Goal: Find specific page/section: Find specific page/section

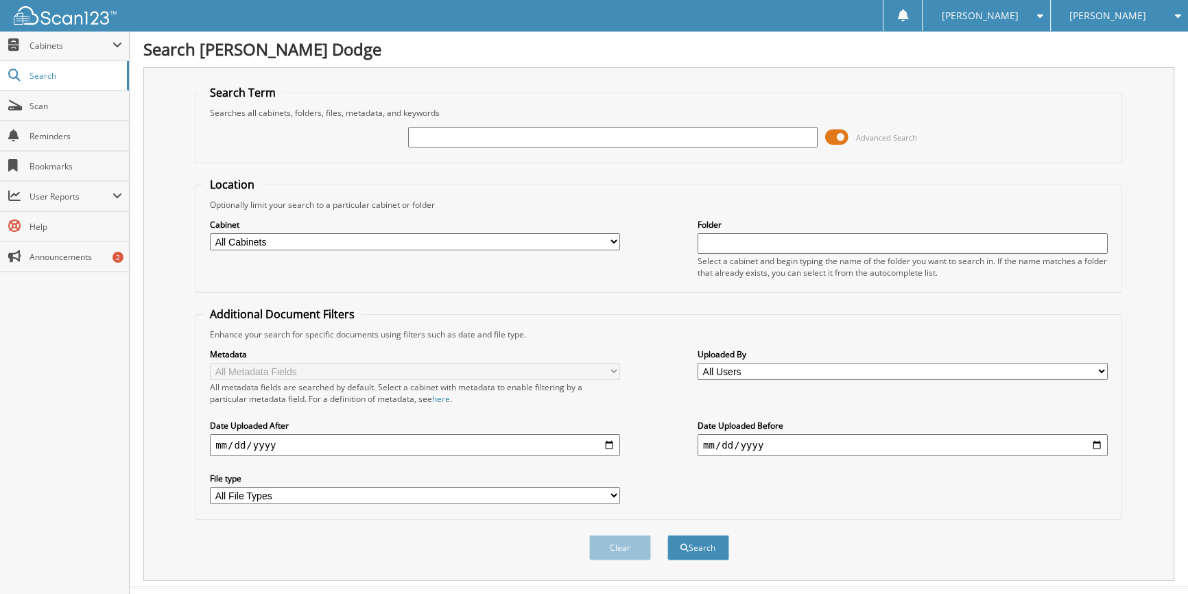
click at [464, 136] on input "text" at bounding box center [613, 137] width 410 height 21
type input "[US_VEHICLE_IDENTIFICATION_NUMBER]"
click at [668, 535] on button "Search" at bounding box center [699, 547] width 62 height 25
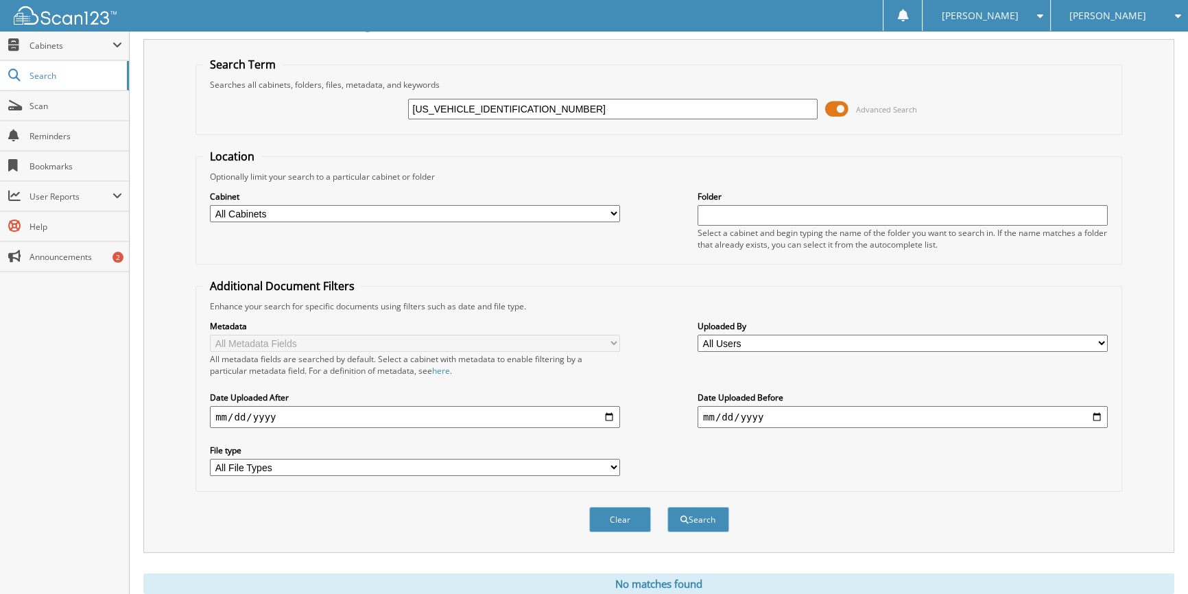
scroll to position [69, 0]
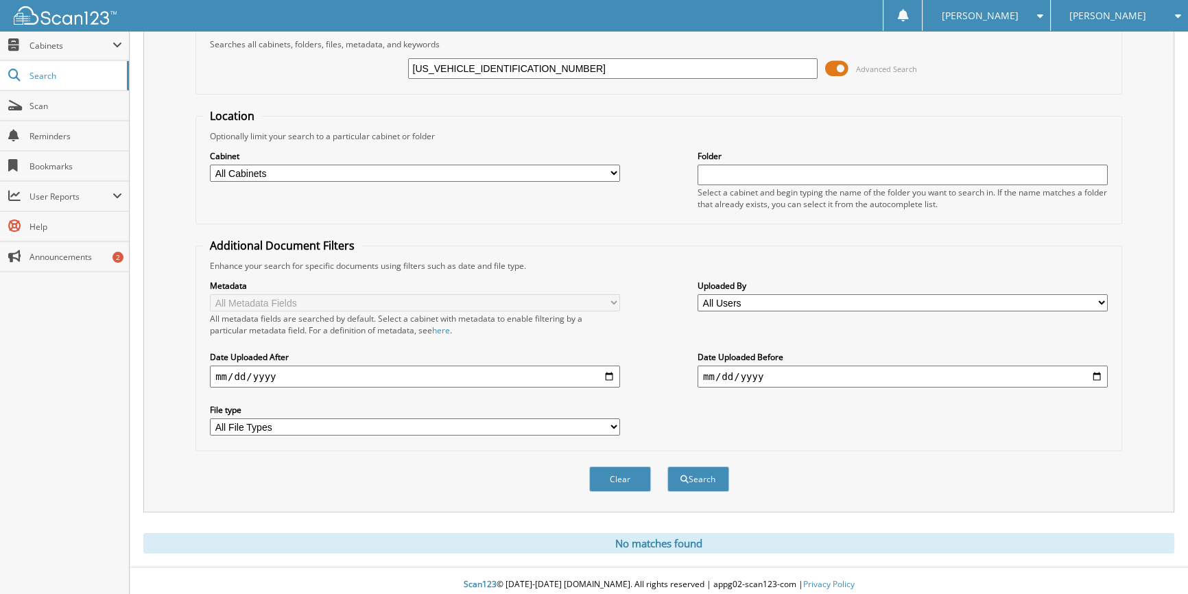
click at [468, 69] on input "3GCUDHEL7PG299497" at bounding box center [613, 68] width 410 height 21
type input "PG299497"
click at [668, 467] on button "Search" at bounding box center [699, 479] width 62 height 25
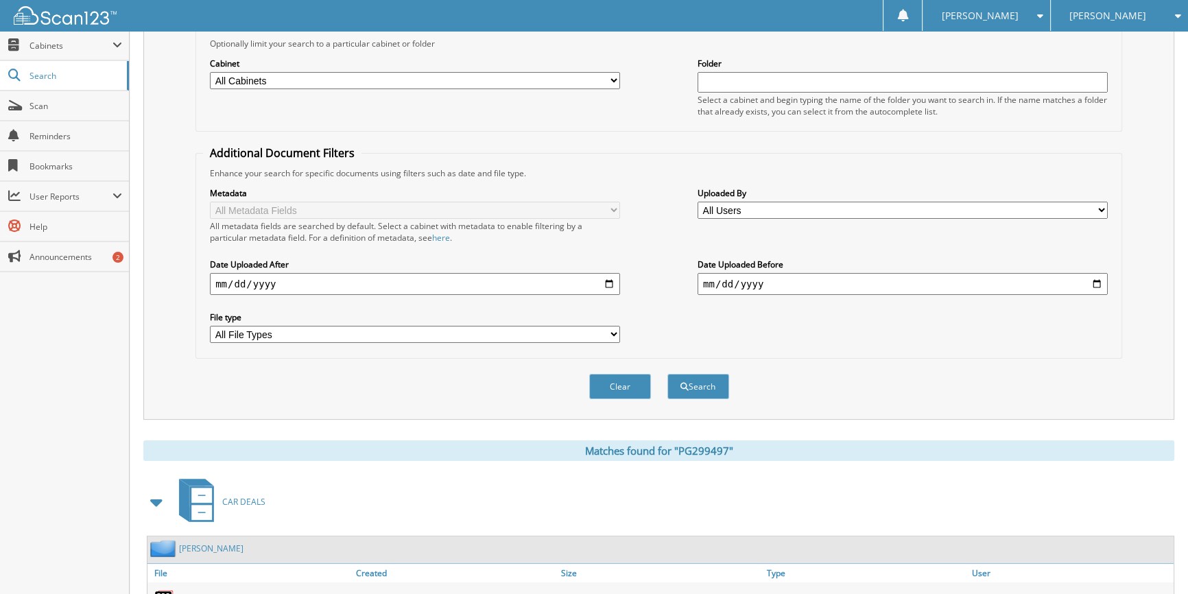
scroll to position [239, 0]
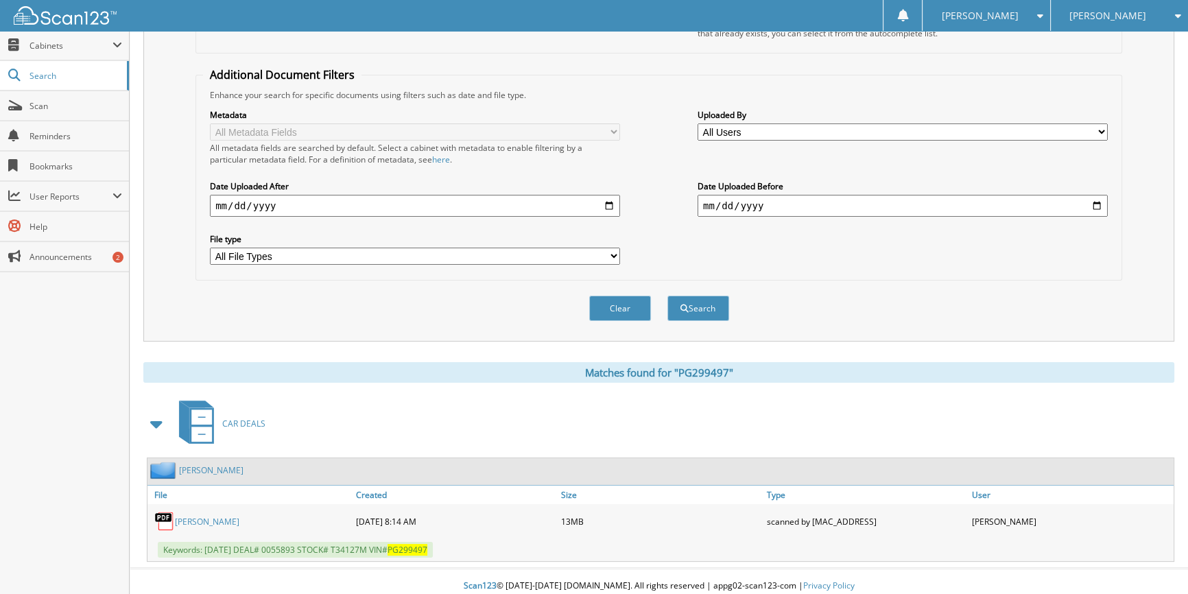
click at [201, 516] on link "VAVRO,DAVID KEVIN" at bounding box center [207, 522] width 64 height 12
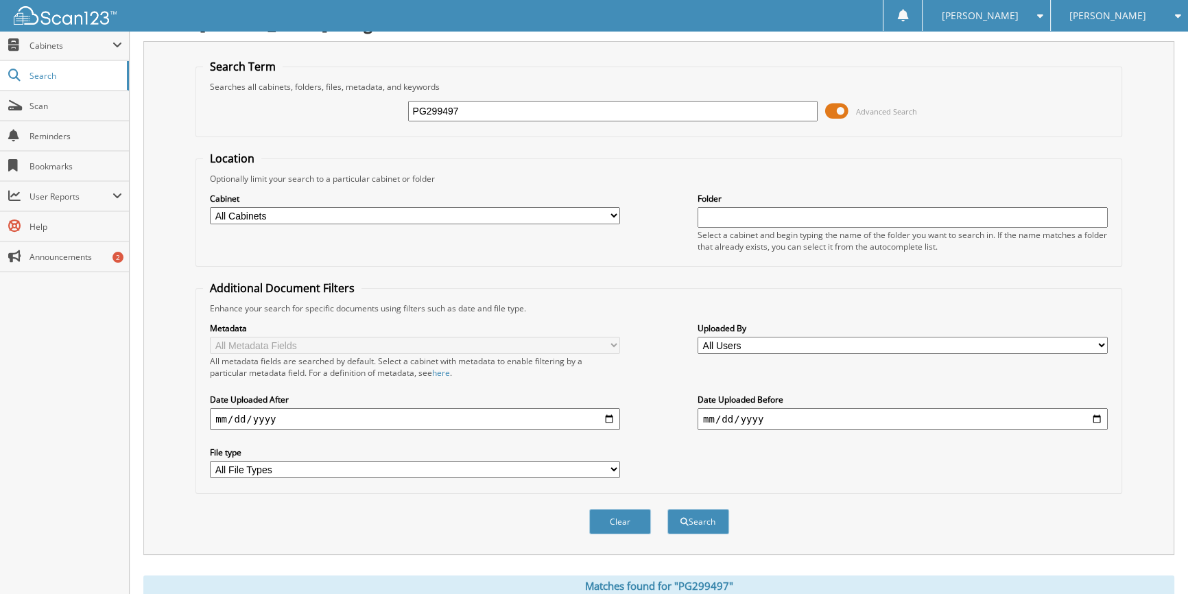
scroll to position [0, 0]
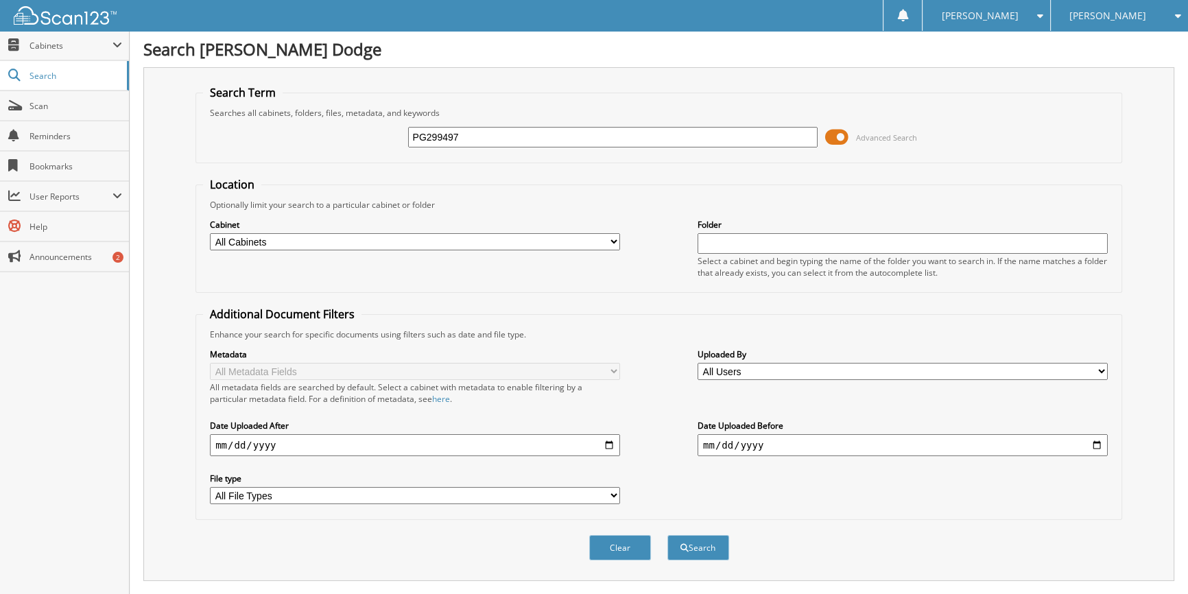
drag, startPoint x: 475, startPoint y: 131, endPoint x: 341, endPoint y: 111, distance: 135.9
click at [342, 111] on fieldset "Search Term Searches all cabinets, folders, files, metadata, and keywords PG299…" at bounding box center [659, 124] width 927 height 78
paste input "1FMZK1CM7HKA28699"
click at [475, 132] on input "1FMZK1CM7HKA28699" at bounding box center [613, 137] width 410 height 21
type input "KA28699"
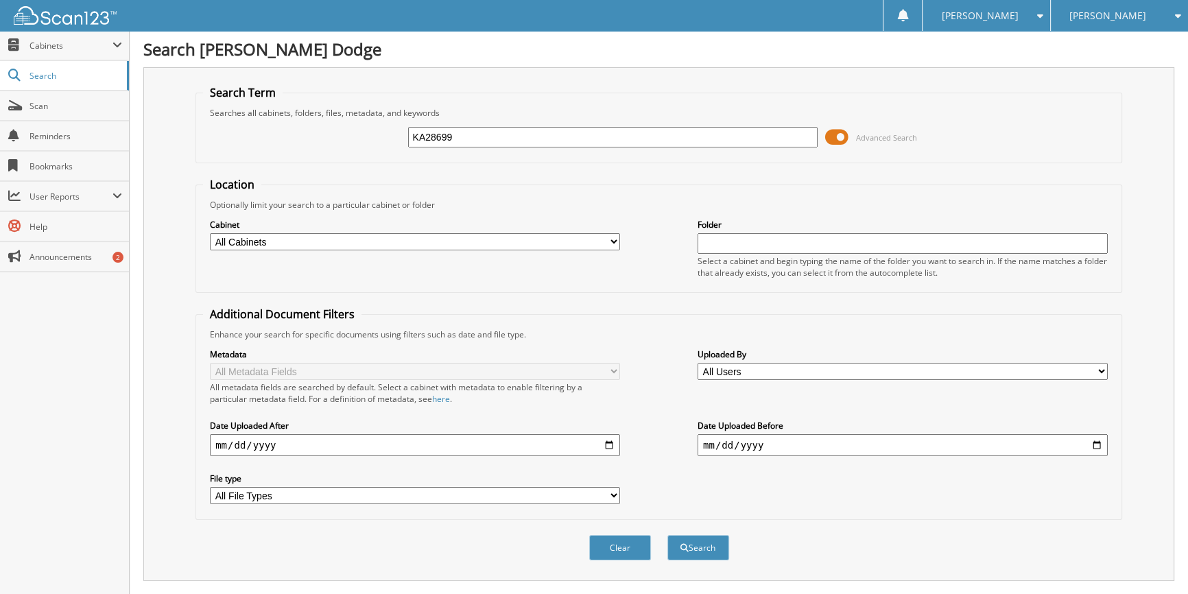
click at [668, 535] on button "Search" at bounding box center [699, 547] width 62 height 25
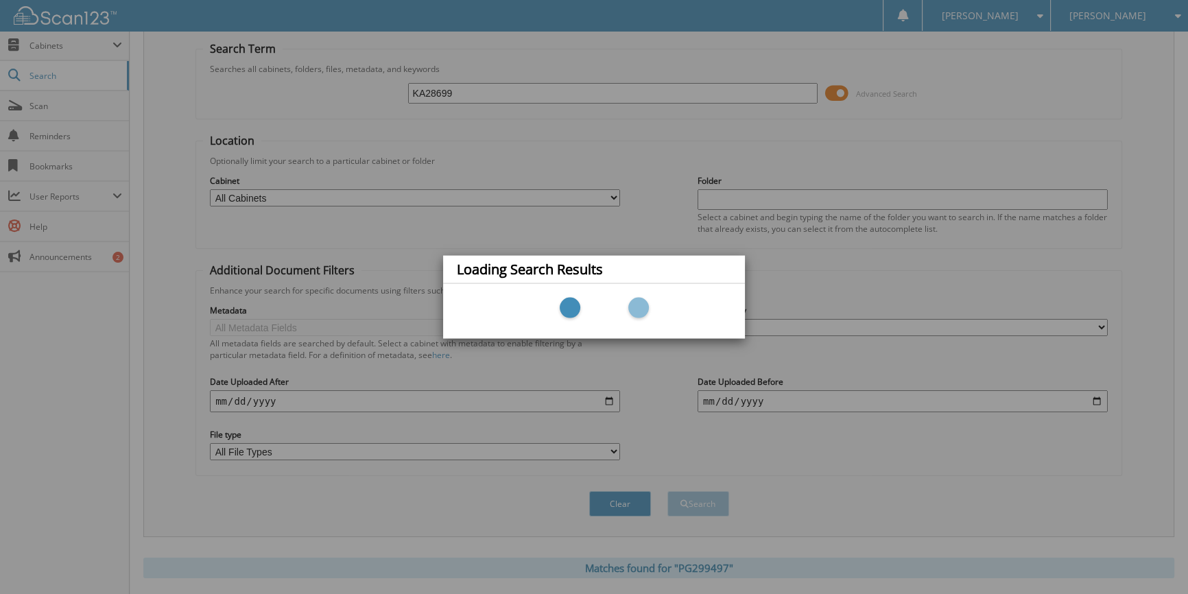
scroll to position [239, 0]
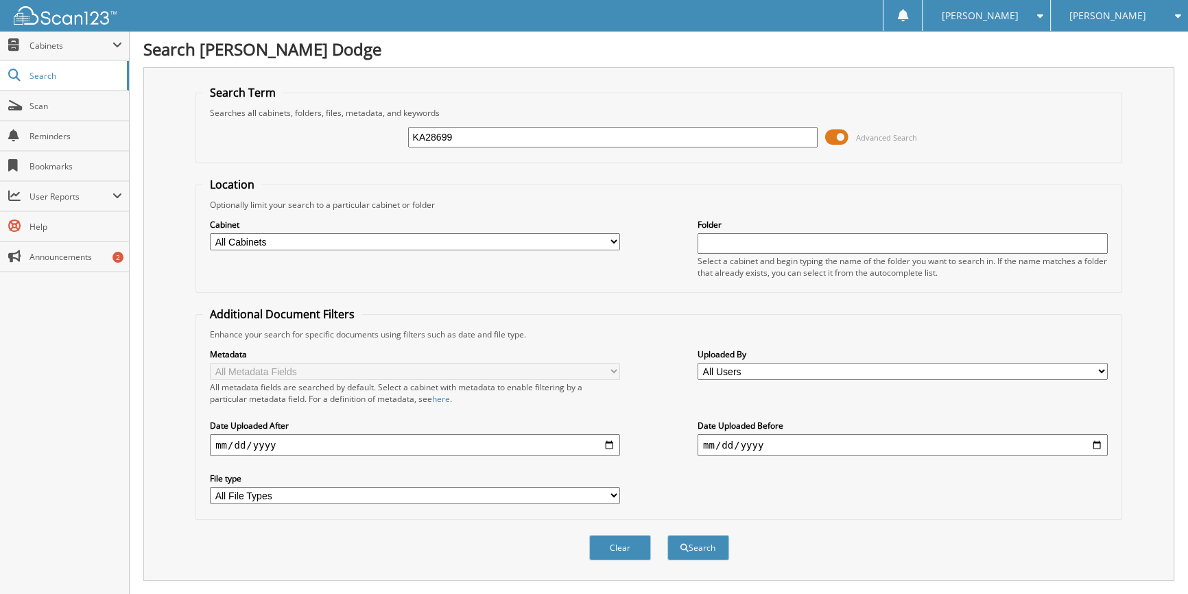
drag, startPoint x: 473, startPoint y: 136, endPoint x: 320, endPoint y: 103, distance: 157.2
click at [320, 103] on fieldset "Search Term Searches all cabinets, folders, files, metadata, and keywords KA286…" at bounding box center [659, 124] width 927 height 78
type input "P4263"
click at [668, 535] on button "Search" at bounding box center [699, 547] width 62 height 25
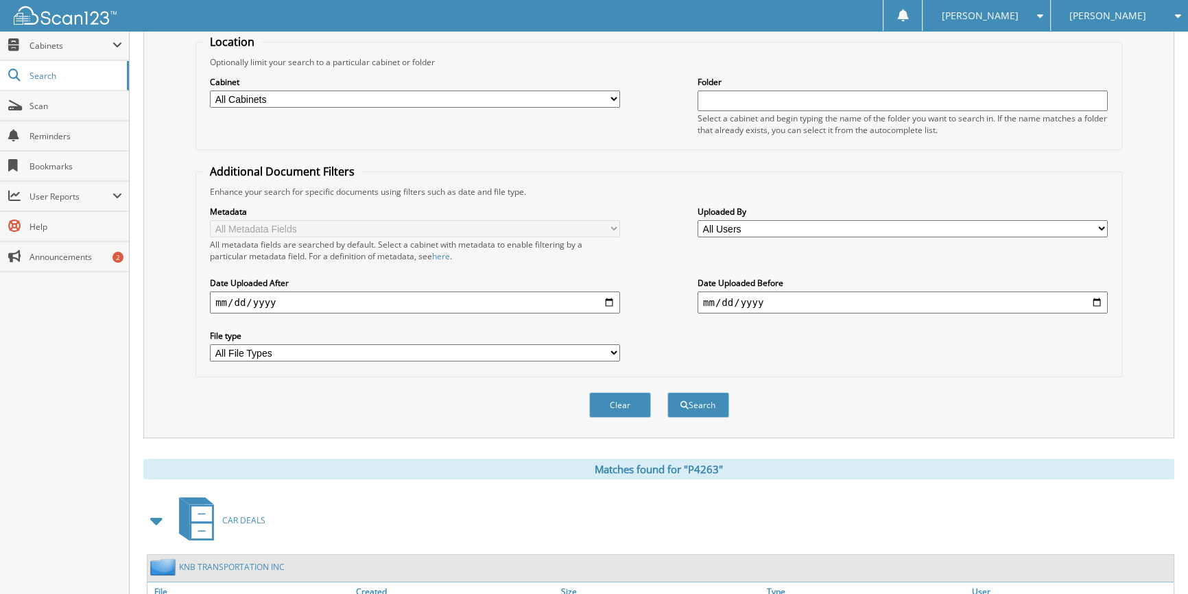
scroll to position [239, 0]
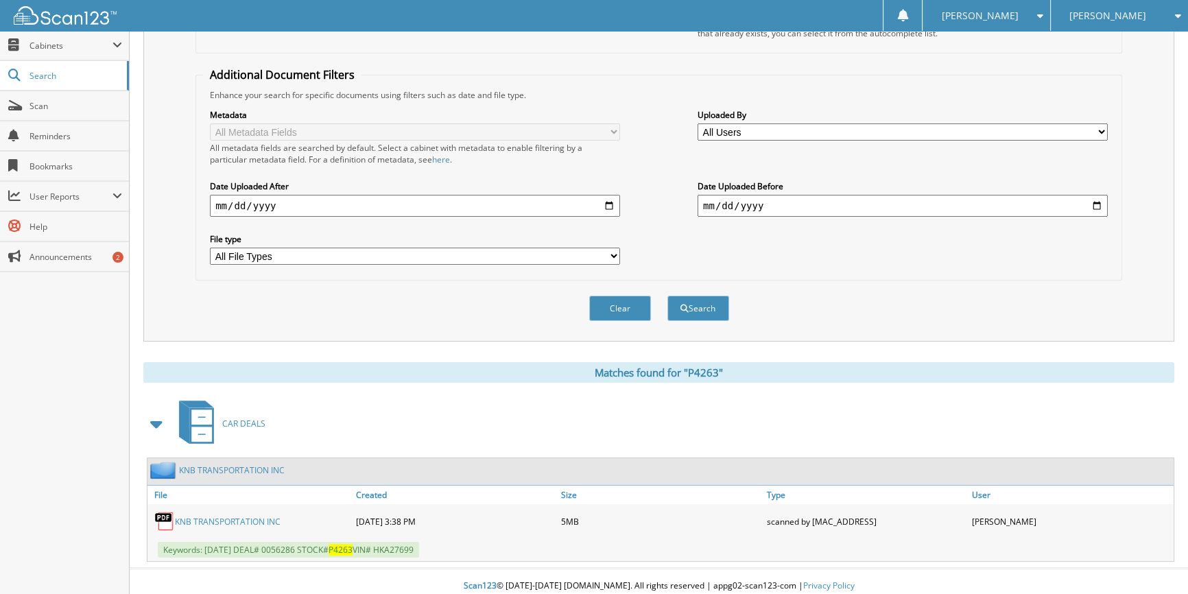
click at [243, 516] on link "KNB TRANSPORTATION INC" at bounding box center [228, 522] width 106 height 12
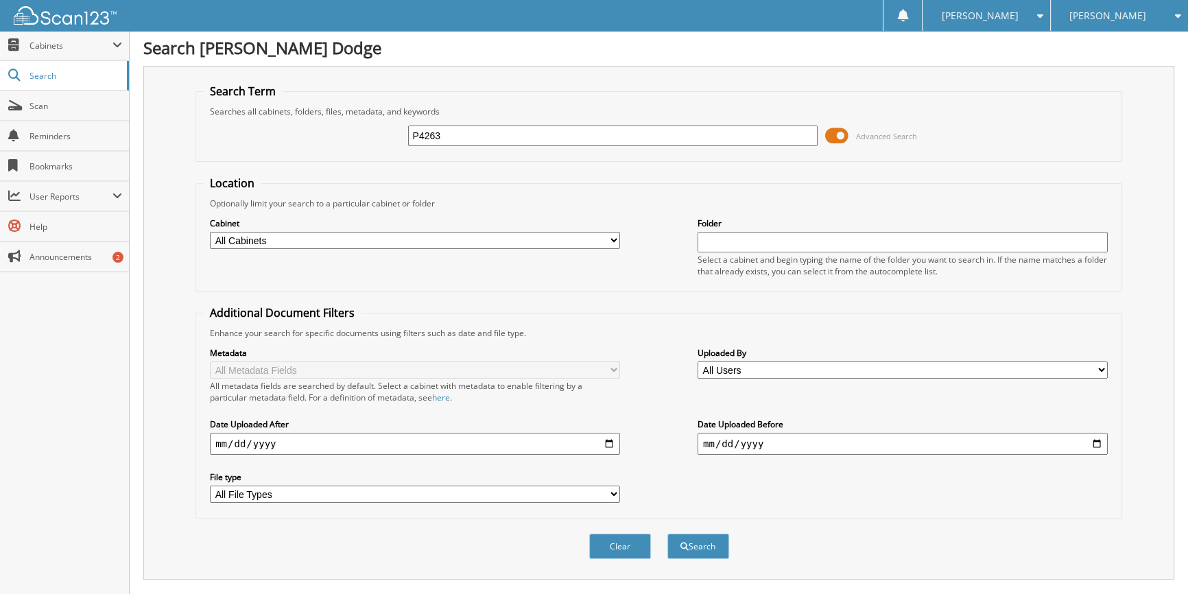
scroll to position [0, 0]
drag, startPoint x: 405, startPoint y: 126, endPoint x: 331, endPoint y: 126, distance: 74.8
click at [331, 125] on div "P4263 Advanced Search" at bounding box center [659, 137] width 912 height 37
paste input "360A"
type input "P4360A"
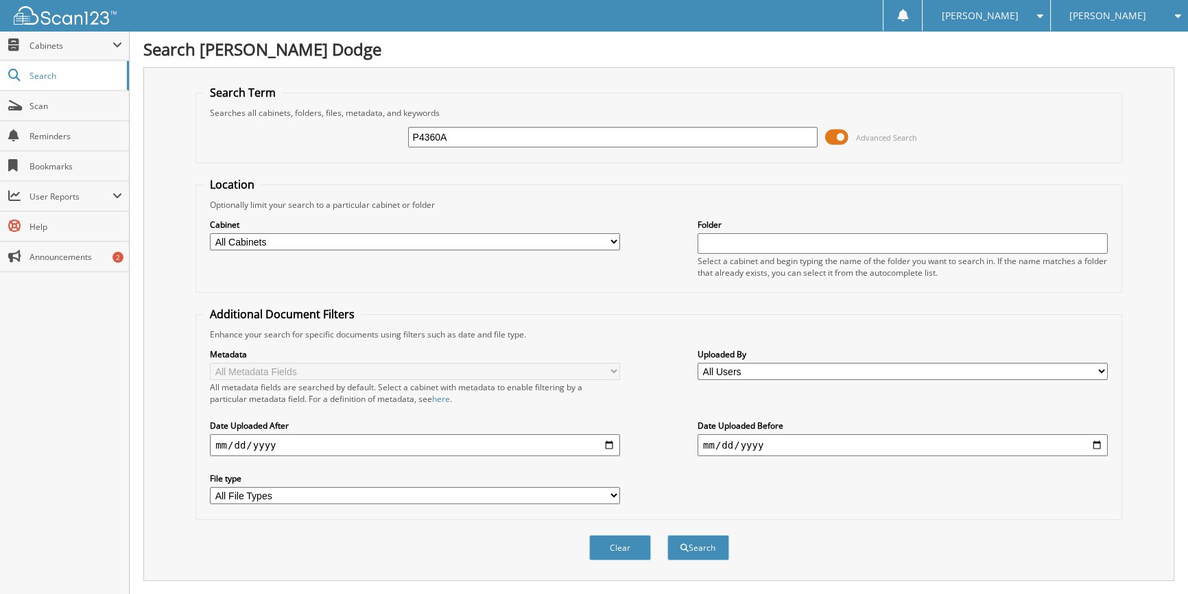
click at [668, 535] on button "Search" at bounding box center [699, 547] width 62 height 25
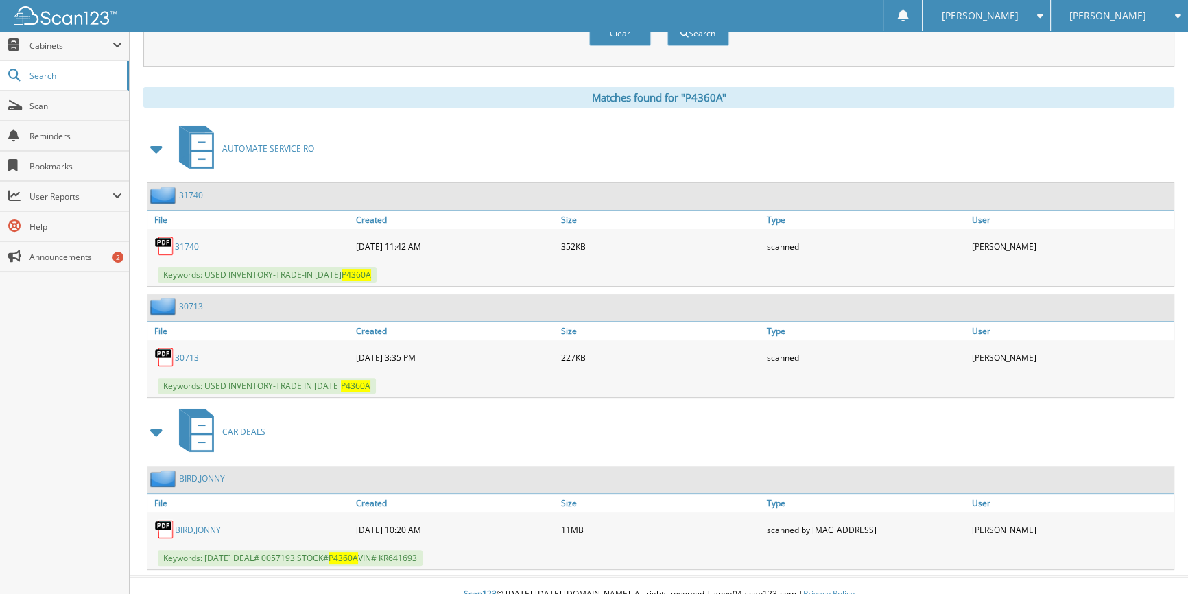
scroll to position [520, 0]
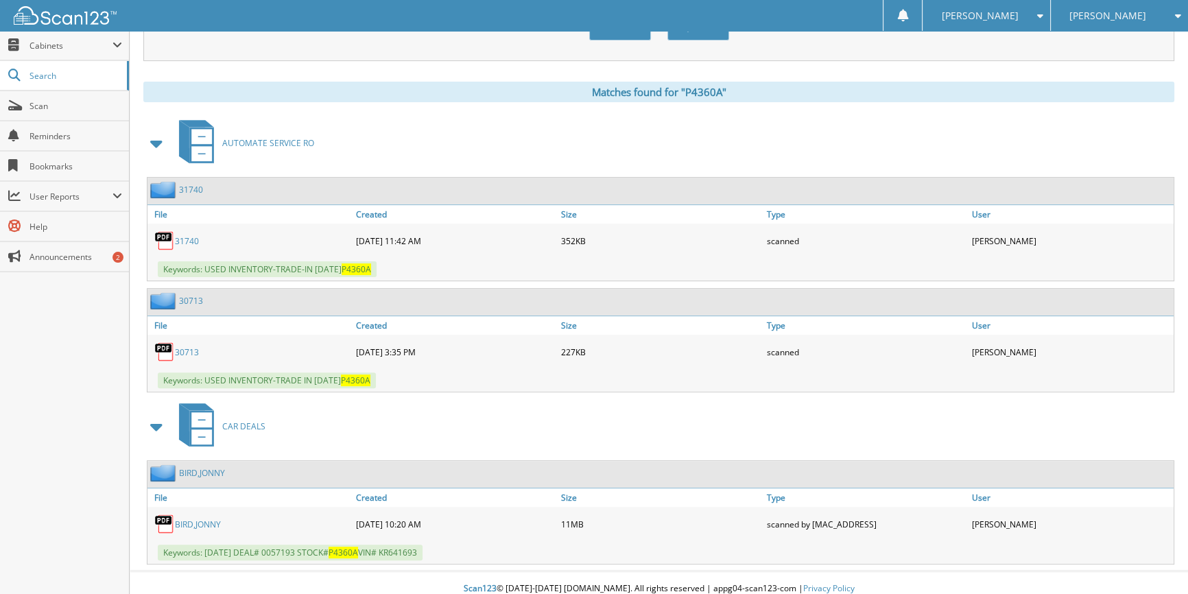
click at [195, 519] on link "BIRD,JONNY" at bounding box center [198, 525] width 46 height 12
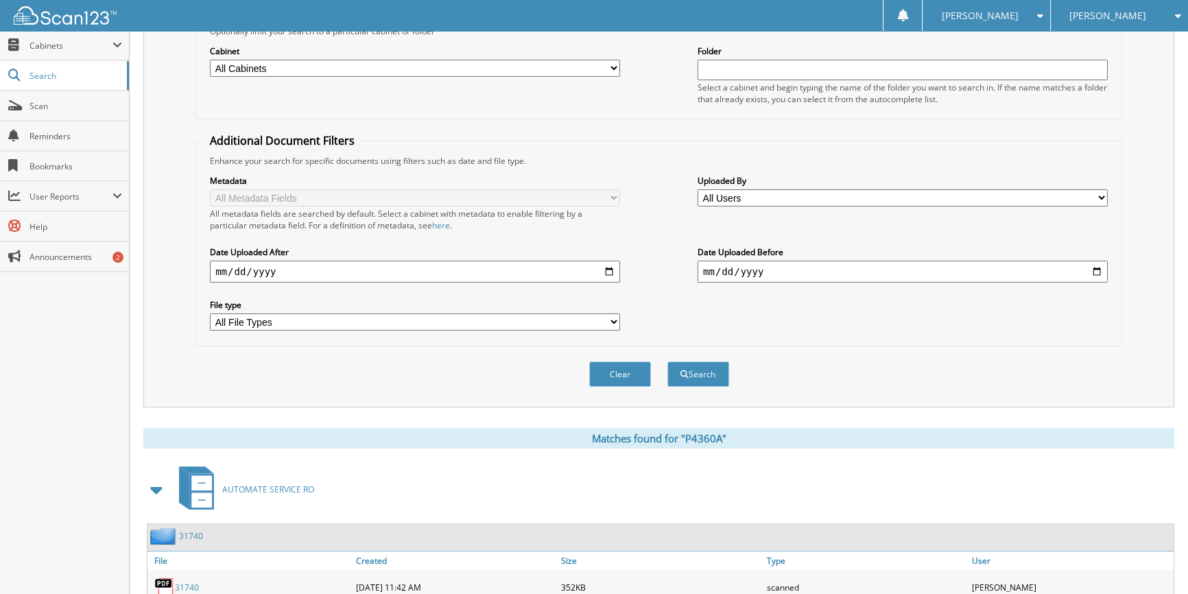
scroll to position [145, 0]
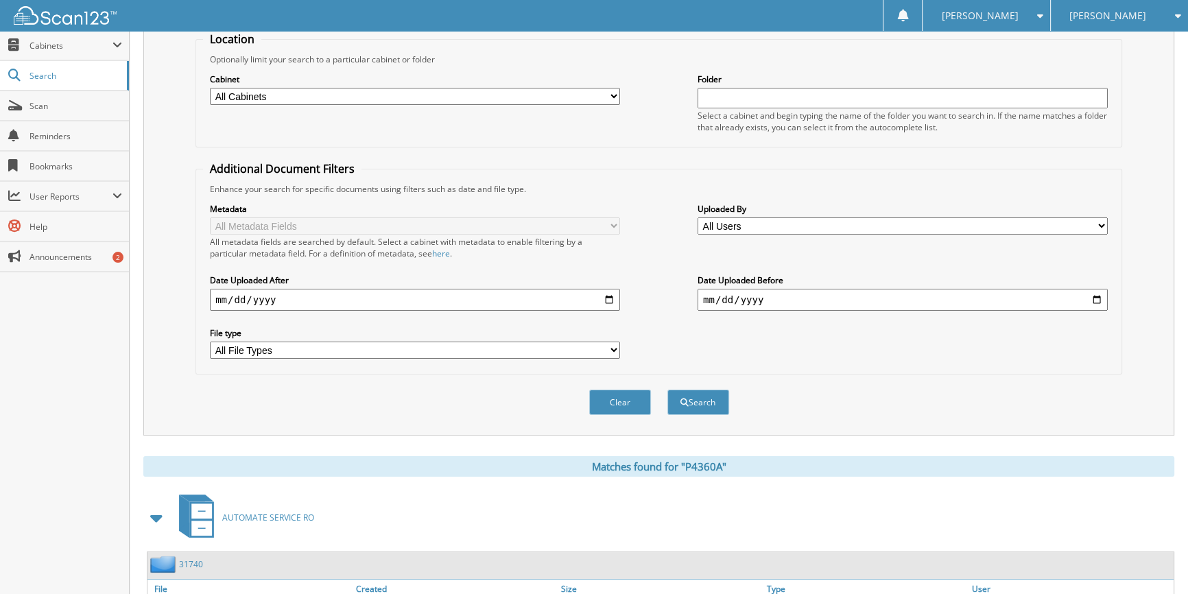
click at [1037, 11] on span at bounding box center [1037, 16] width 13 height 10
click at [990, 68] on link "Logout" at bounding box center [987, 67] width 128 height 24
